Goal: Information Seeking & Learning: Learn about a topic

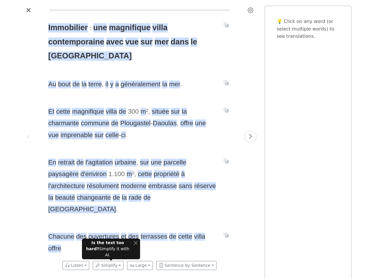
click at [186, 140] on span "Et cette magnifique villa de 300 m ² , située sur la charmante commune de [GEOG…" at bounding box center [132, 123] width 169 height 35
click at [251, 10] on icon "Settings" at bounding box center [251, 10] width 6 height 6
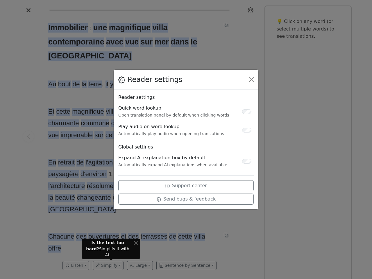
click at [28, 136] on div "Reader settings Reader settings Quick word lookup Open translation panel by def…" at bounding box center [186, 139] width 372 height 279
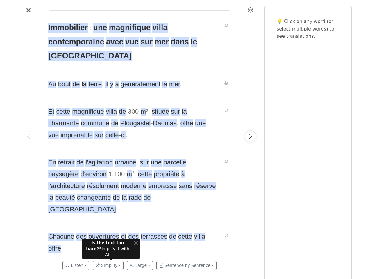
click at [100, 28] on span "une" at bounding box center [100, 27] width 14 height 9
click at [130, 28] on span "magnifique" at bounding box center [130, 27] width 42 height 9
